Goal: Task Accomplishment & Management: Use online tool/utility

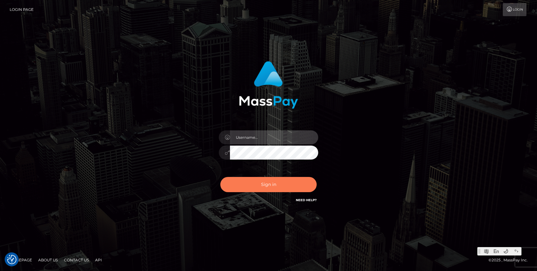
type input "Jonhill.barry"
click at [254, 183] on button "Sign in" at bounding box center [268, 184] width 96 height 15
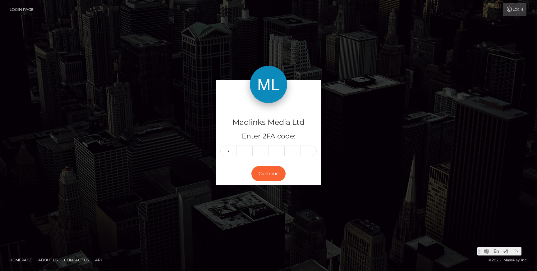
type input "9"
type input "5"
type input "7"
type input "9"
type input "4"
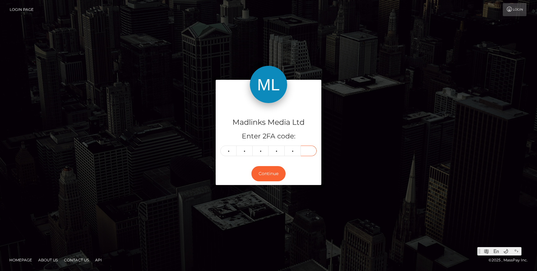
type input "8"
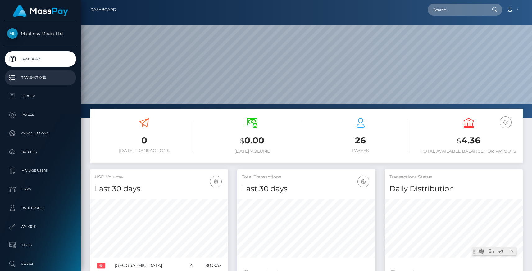
click at [35, 76] on p "Transactions" at bounding box center [40, 77] width 66 height 9
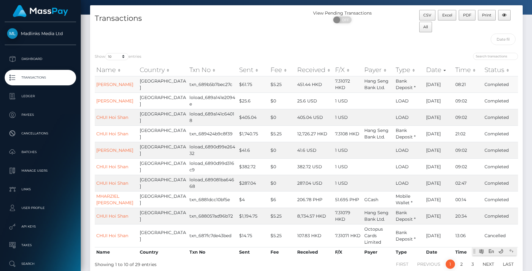
scroll to position [28, 0]
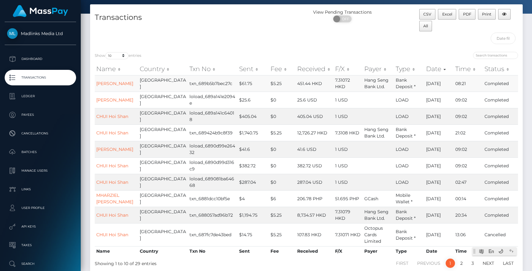
click at [199, 80] on td "txn_689b5b7bec27c" at bounding box center [213, 83] width 50 height 16
click at [102, 85] on link "LING Chulan" at bounding box center [114, 84] width 37 height 6
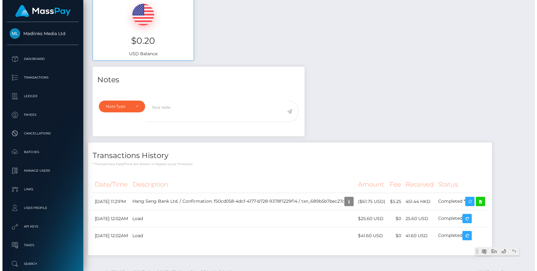
scroll to position [268, 0]
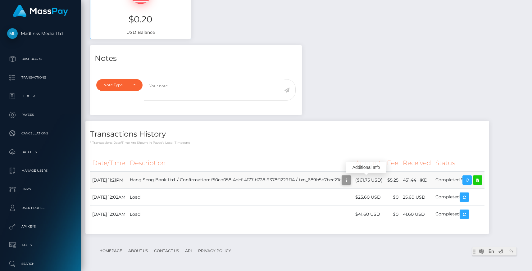
click at [351, 182] on button "button" at bounding box center [346, 179] width 9 height 9
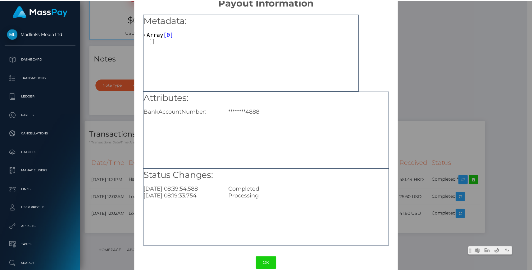
scroll to position [24, 0]
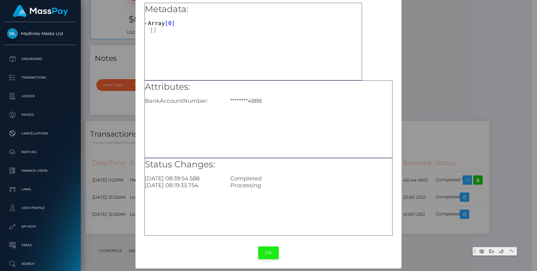
click at [262, 252] on button "OK" at bounding box center [268, 253] width 20 height 13
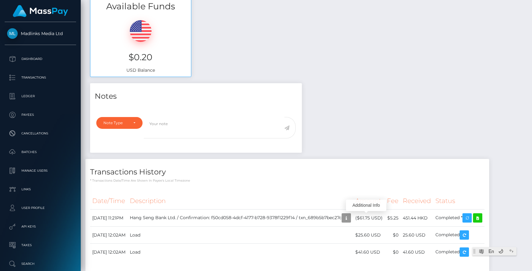
scroll to position [268, 0]
